Goal: Entertainment & Leisure: Consume media (video, audio)

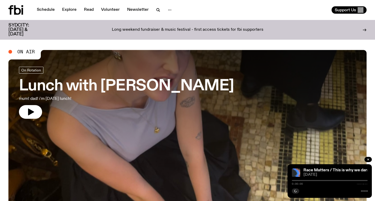
click at [125, 83] on h3 "Lunch with [PERSON_NAME]" at bounding box center [126, 86] width 215 height 15
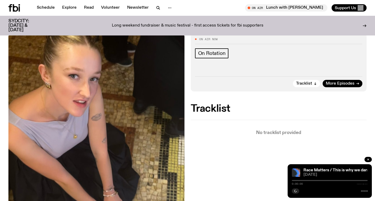
scroll to position [69, 0]
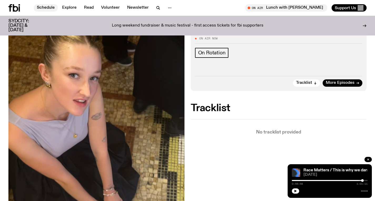
click at [49, 8] on link "Schedule" at bounding box center [46, 7] width 24 height 7
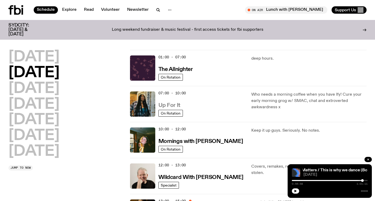
click at [163, 107] on h3 "Up For It" at bounding box center [169, 106] width 22 height 6
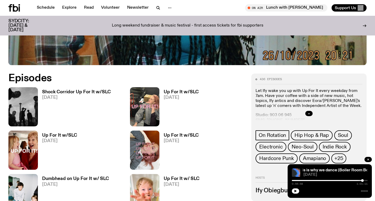
scroll to position [212, 0]
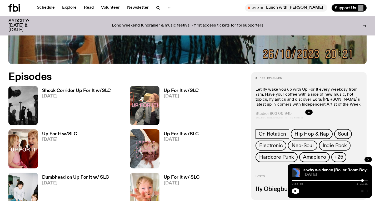
click at [91, 91] on h3 "Shock Corridor Up For It w/SLC" at bounding box center [76, 91] width 69 height 4
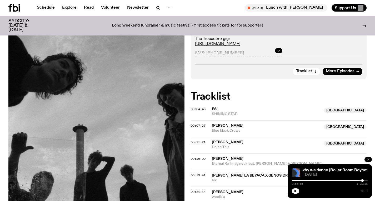
scroll to position [156, 0]
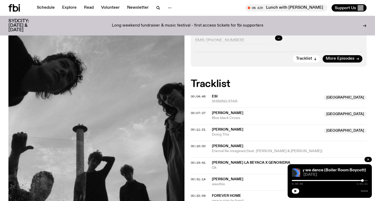
click at [277, 38] on button "button" at bounding box center [278, 38] width 7 height 5
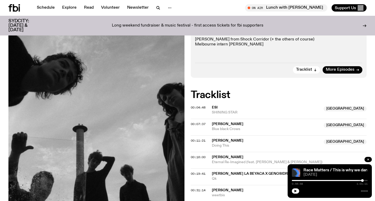
scroll to position [209, 0]
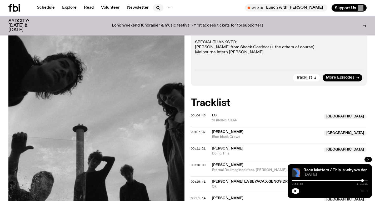
click at [159, 10] on icon "button" at bounding box center [158, 8] width 6 height 6
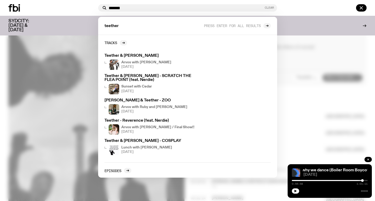
type input "*******"
click at [265, 9] on button "Clear" at bounding box center [269, 7] width 9 height 3
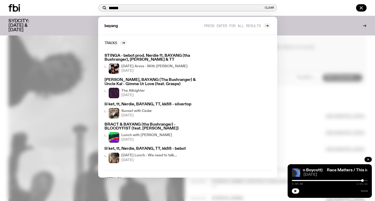
type input "******"
click at [302, 40] on div at bounding box center [187, 100] width 375 height 201
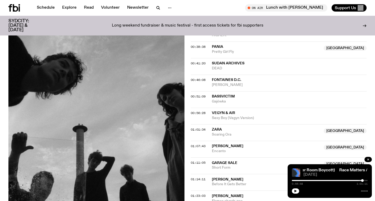
scroll to position [405, 0]
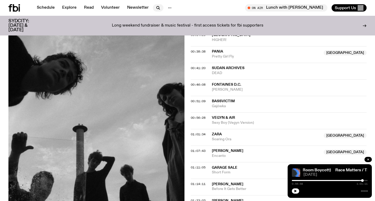
click at [153, 7] on button "button" at bounding box center [158, 7] width 11 height 7
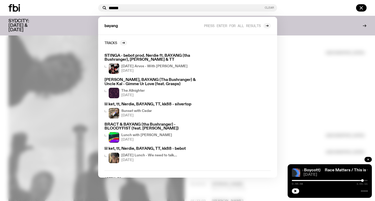
click at [270, 7] on button "Clear" at bounding box center [269, 7] width 9 height 3
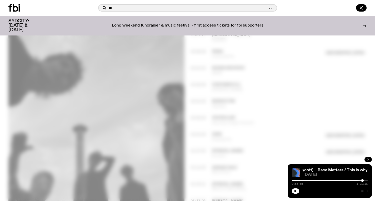
type input "*"
type input "**********"
